Goal: Navigation & Orientation: Find specific page/section

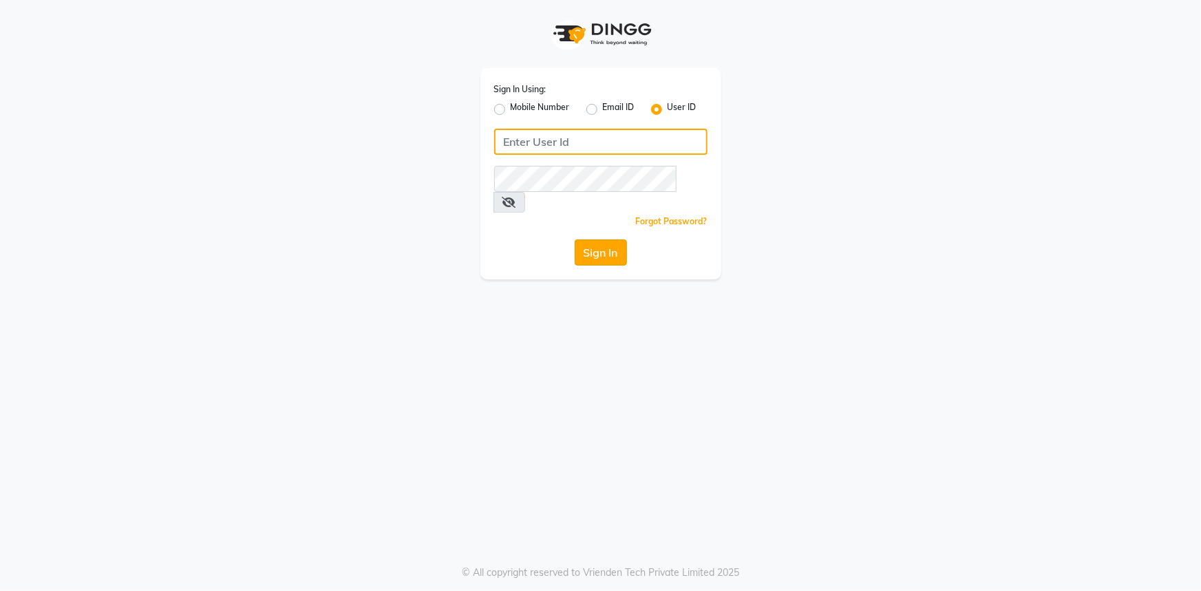
type input "e2296-01"
click at [596, 240] on button "Sign In" at bounding box center [601, 253] width 52 height 26
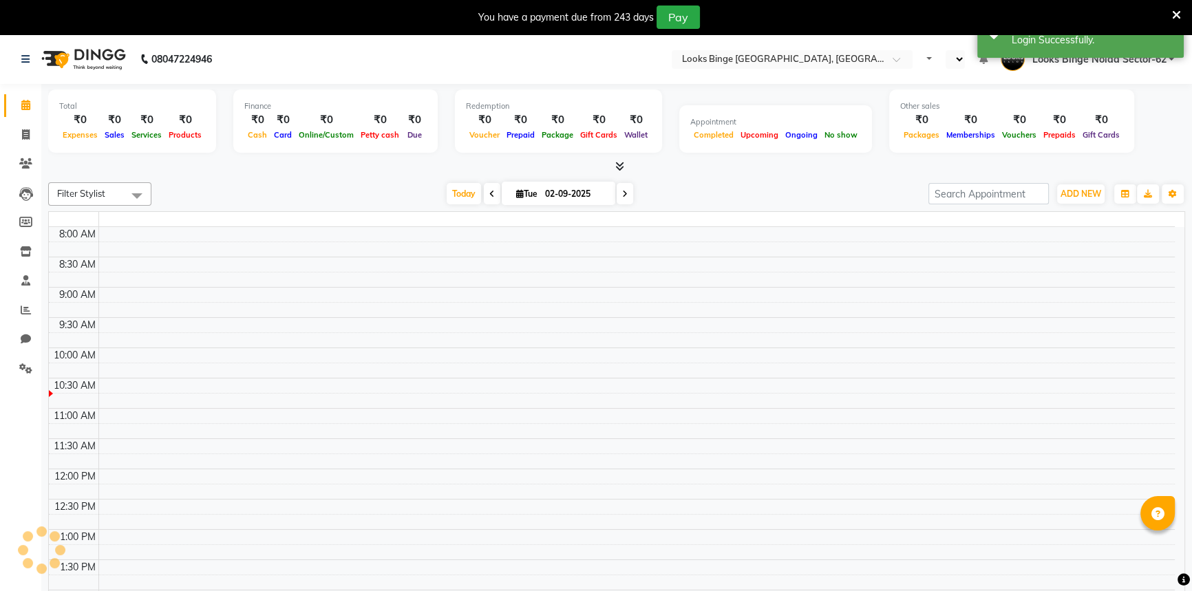
select select "en"
